Goal: Check status: Check status

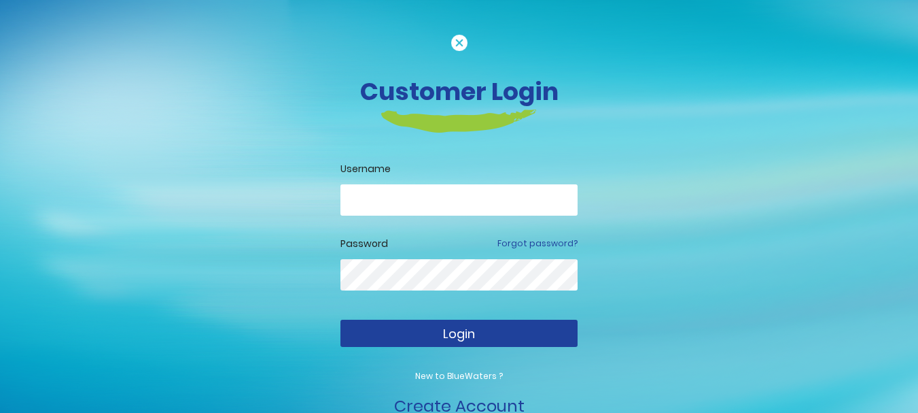
type input "**********"
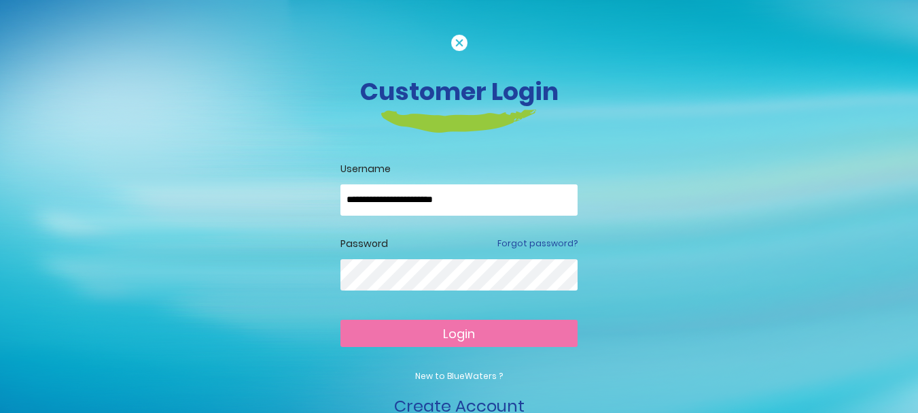
click at [471, 327] on span "Login" at bounding box center [459, 333] width 32 height 17
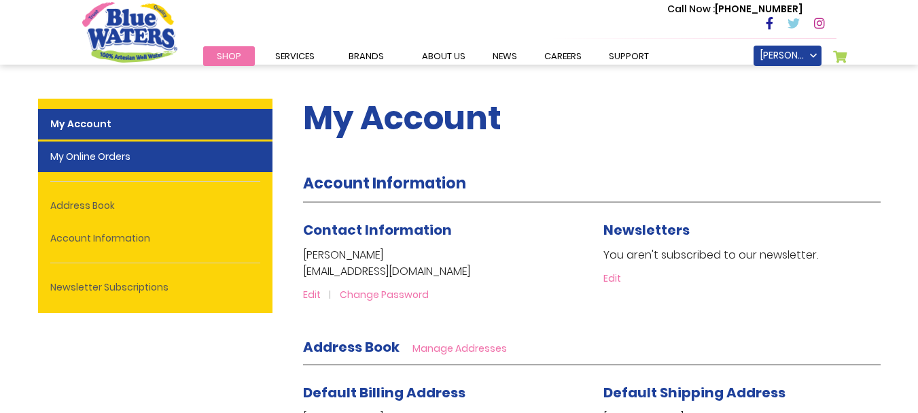
type input "**********"
click at [143, 157] on link "My Online Orders" at bounding box center [155, 156] width 234 height 31
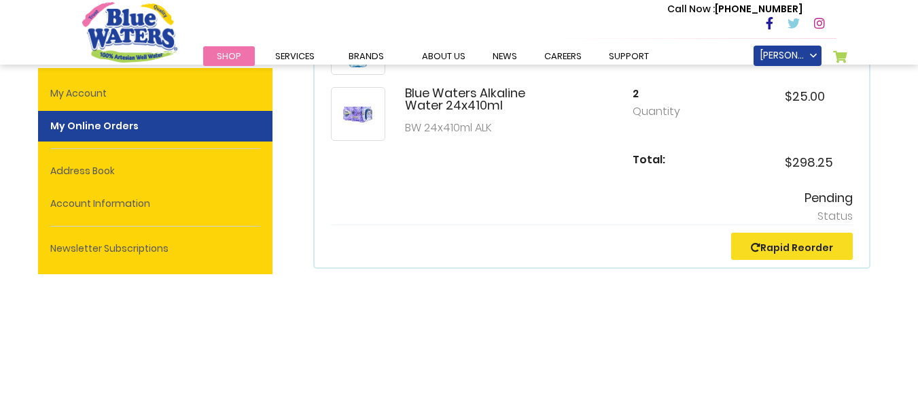
scroll to position [408, 0]
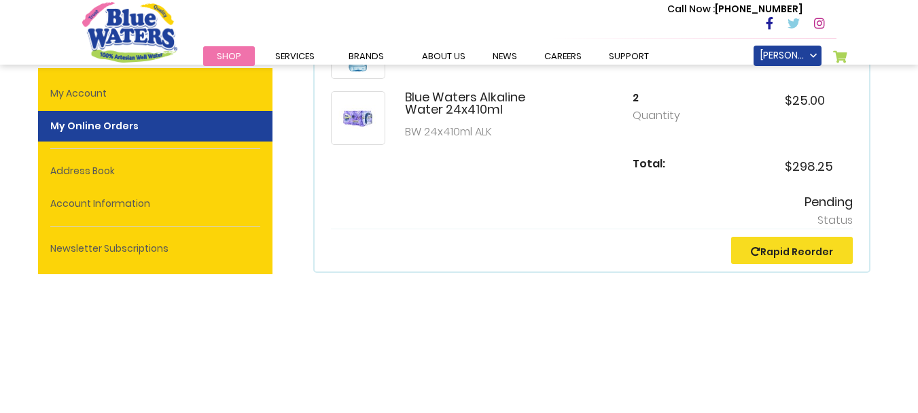
type input "**********"
drag, startPoint x: 801, startPoint y: 202, endPoint x: 867, endPoint y: 202, distance: 65.9
click at [867, 202] on div "Order No: 416222413 Order Placed: 9/20/25 Blue Waters 24x500ml Regular BW 24x50…" at bounding box center [591, 18] width 557 height 509
click at [828, 217] on p "Status" at bounding box center [592, 220] width 522 height 16
drag, startPoint x: 805, startPoint y: 199, endPoint x: 862, endPoint y: 202, distance: 57.2
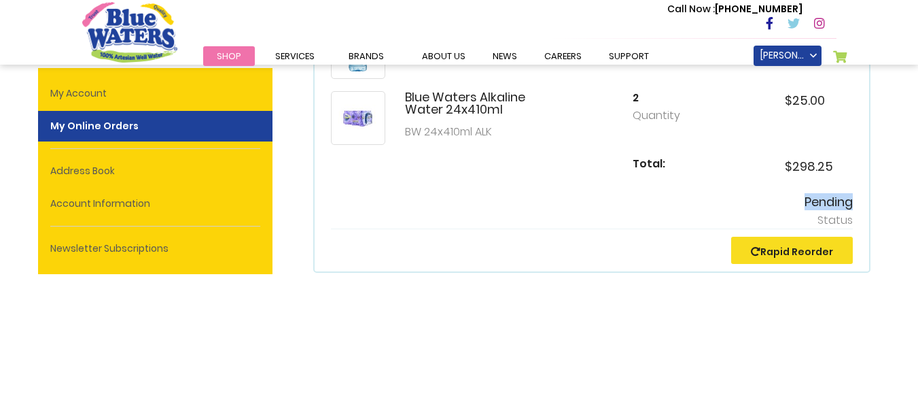
click at [862, 202] on div "Order No: 416222413 Order Placed: 9/20/25 Blue Waters 24x500ml Regular BW 24x50…" at bounding box center [591, 18] width 557 height 509
click at [661, 208] on h5 "Pending" at bounding box center [592, 201] width 522 height 15
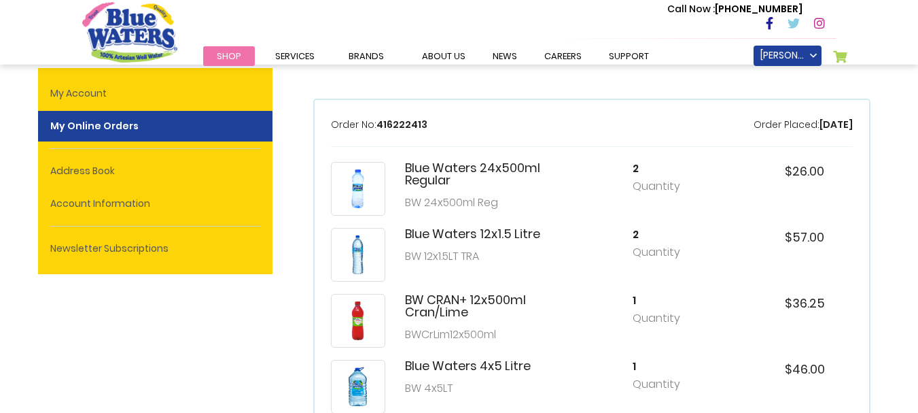
scroll to position [68, 0]
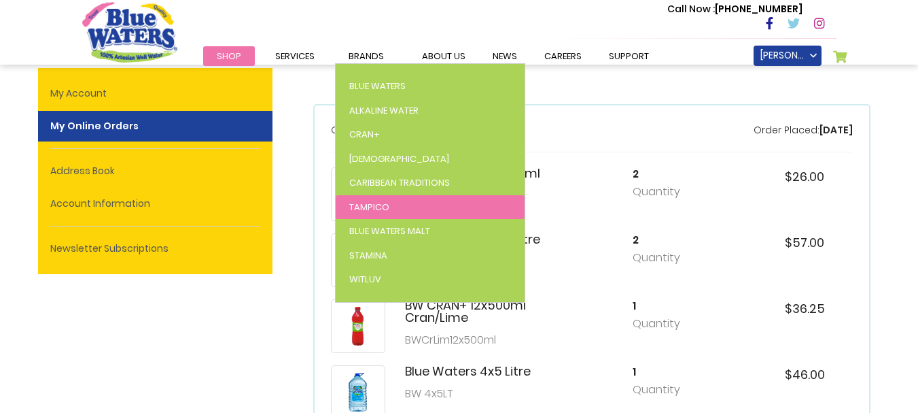
click at [362, 209] on span "Tampico" at bounding box center [369, 207] width 40 height 13
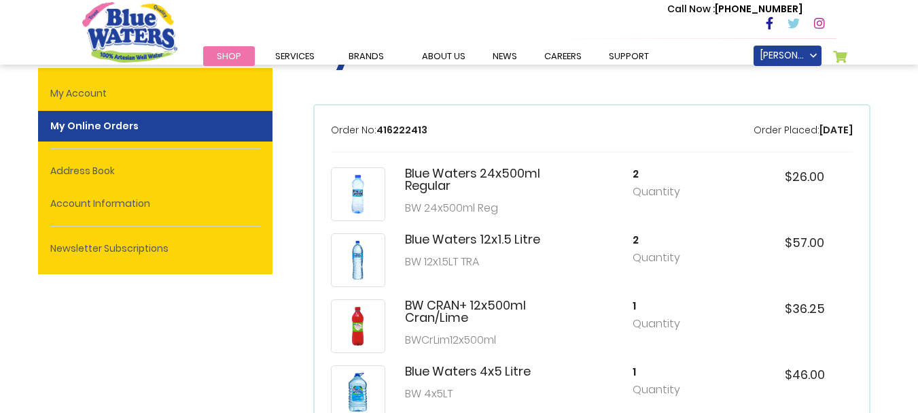
scroll to position [153, 0]
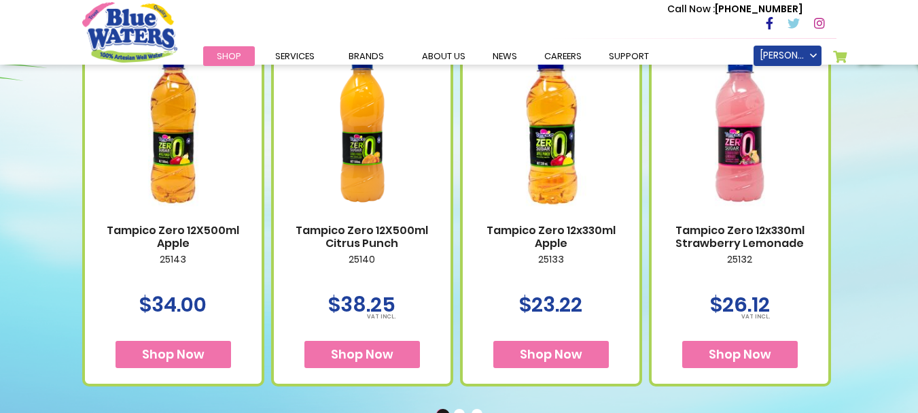
scroll to position [816, 0]
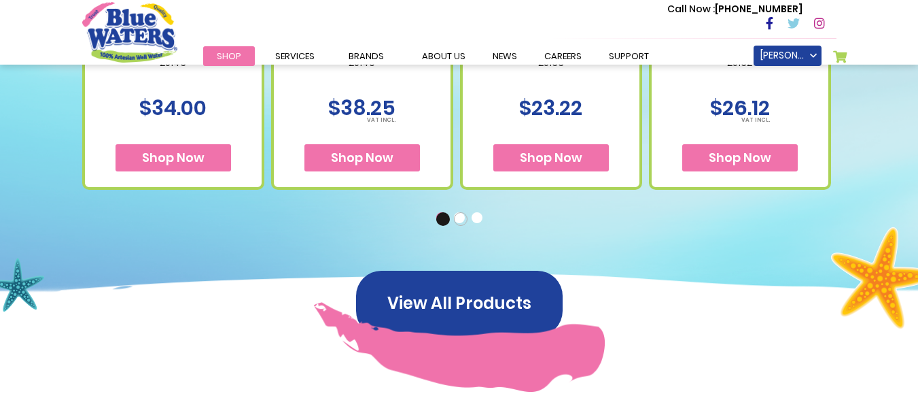
type input "**********"
click at [457, 218] on button "2" at bounding box center [461, 219] width 14 height 14
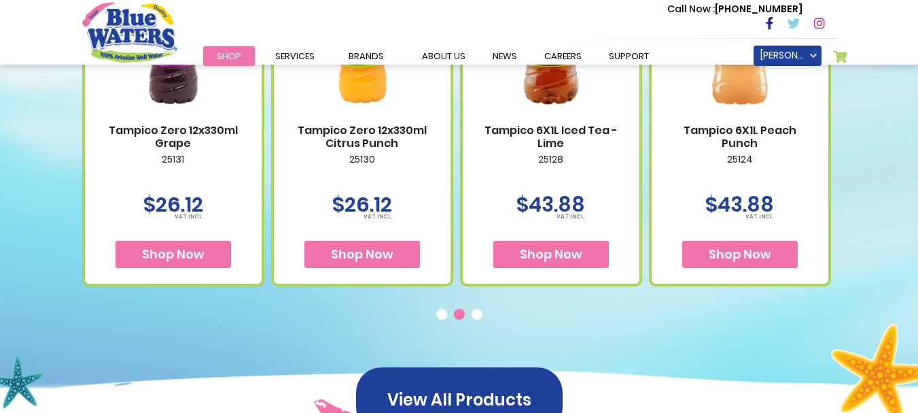
scroll to position [748, 0]
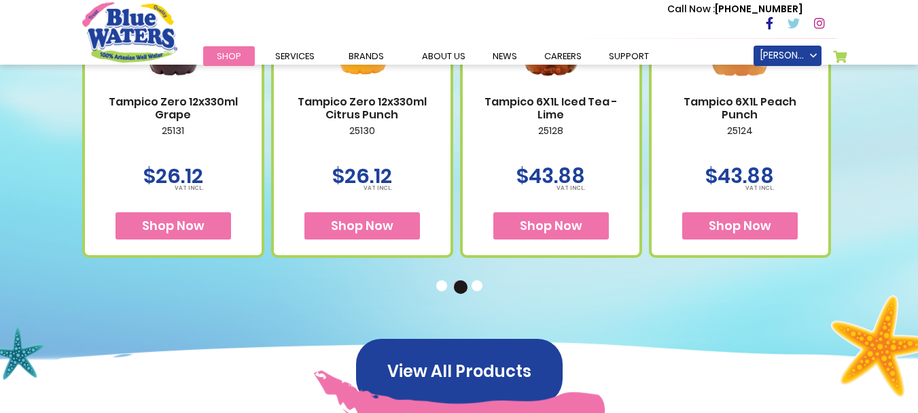
click at [480, 285] on button "3" at bounding box center [479, 287] width 14 height 14
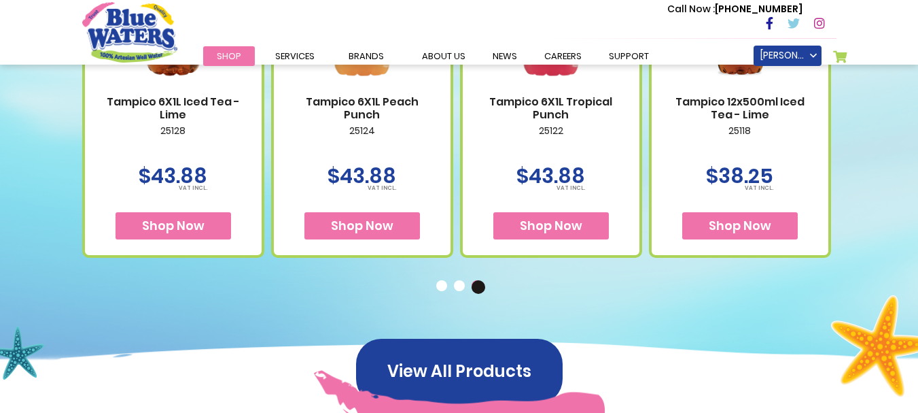
click at [459, 283] on button "2" at bounding box center [461, 287] width 14 height 14
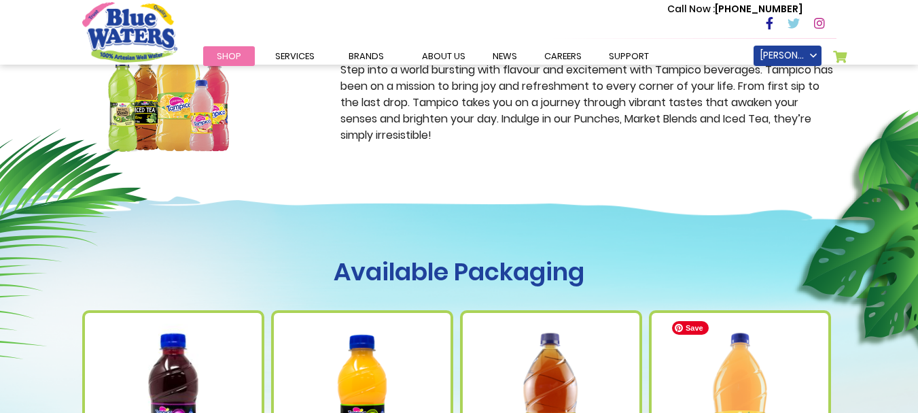
scroll to position [340, 0]
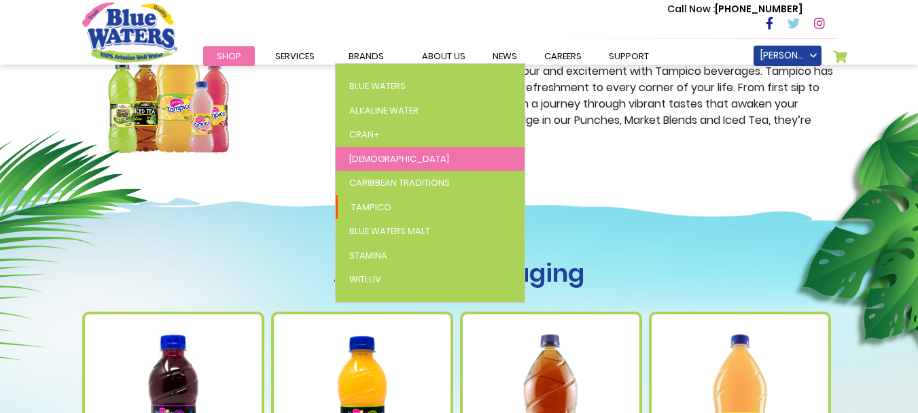
click at [366, 158] on span "[DEMOGRAPHIC_DATA]" at bounding box center [399, 158] width 100 height 13
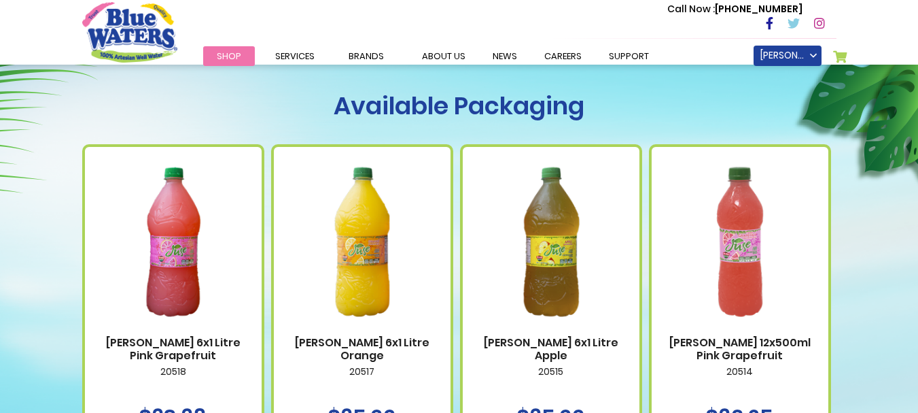
scroll to position [680, 0]
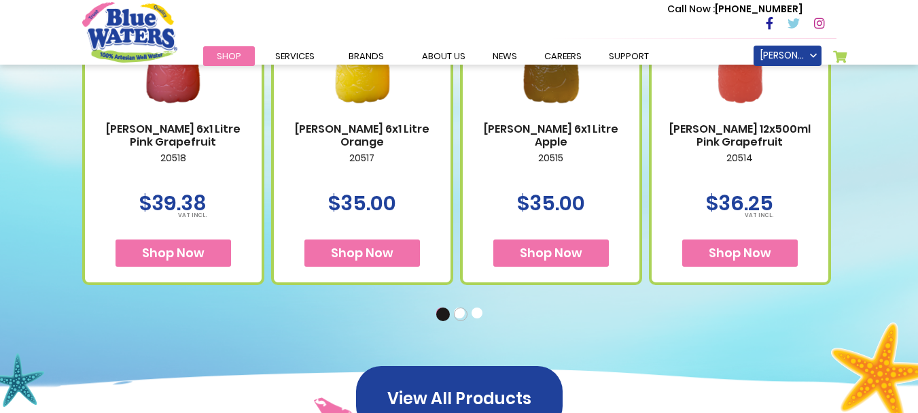
type input "**********"
click at [461, 315] on button "2" at bounding box center [461, 314] width 14 height 14
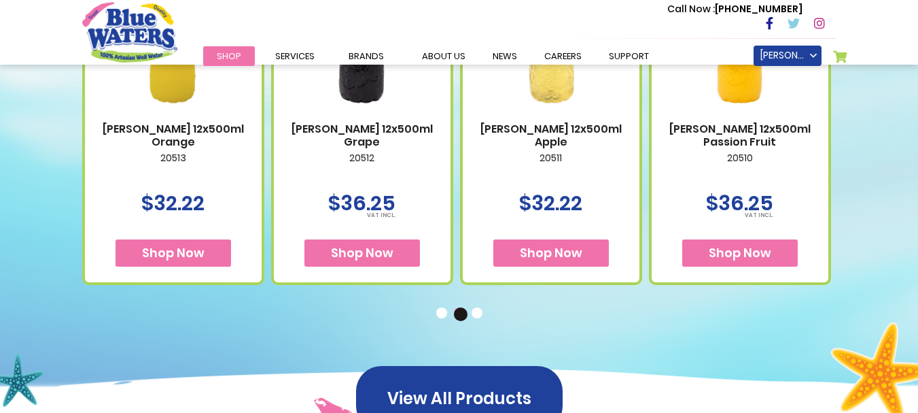
click at [842, 56] on link "My Cart 0" at bounding box center [840, 59] width 15 height 19
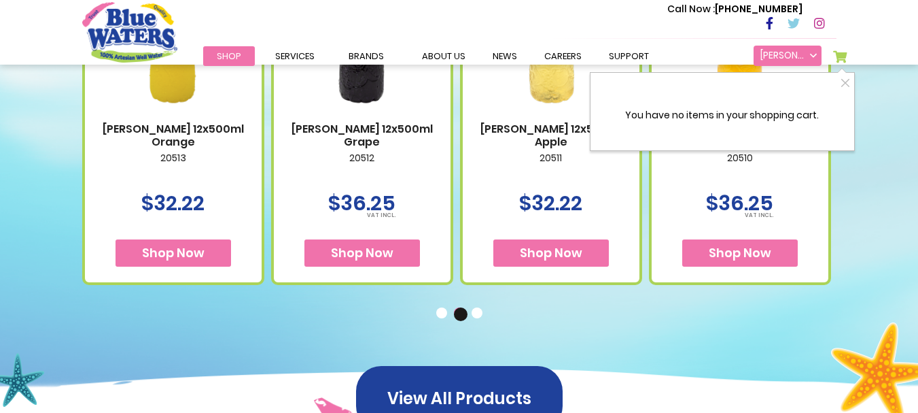
click at [814, 56] on link "[PERSON_NAME]" at bounding box center [788, 56] width 68 height 20
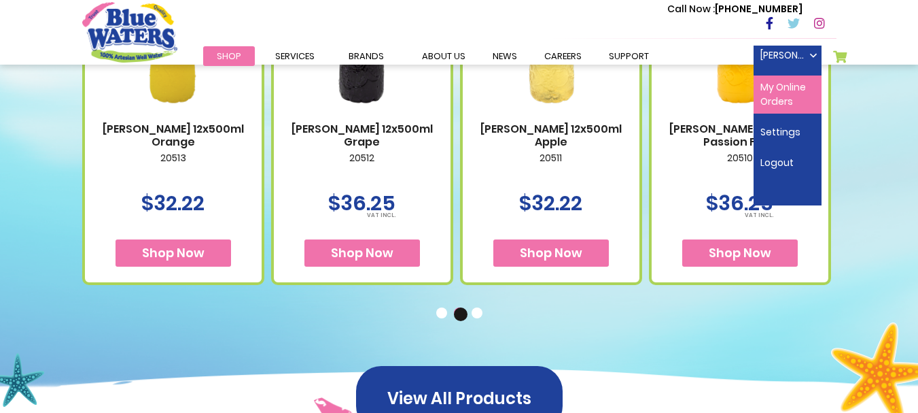
click at [770, 99] on link "My Online Orders" at bounding box center [788, 94] width 68 height 38
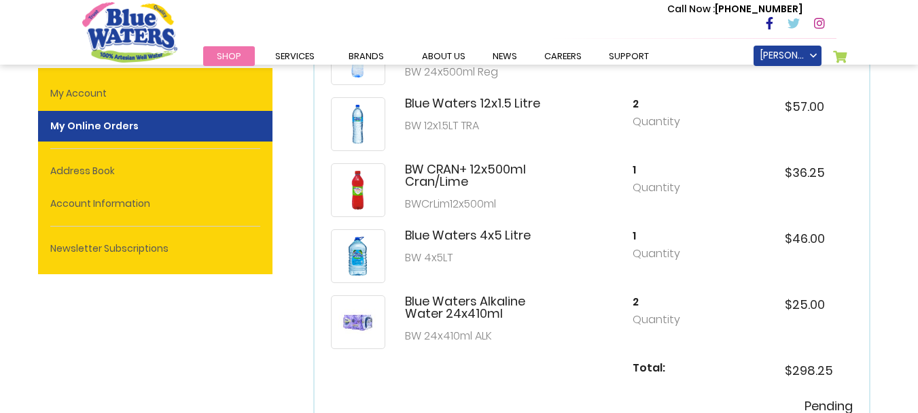
scroll to position [476, 0]
